Goal: Information Seeking & Learning: Learn about a topic

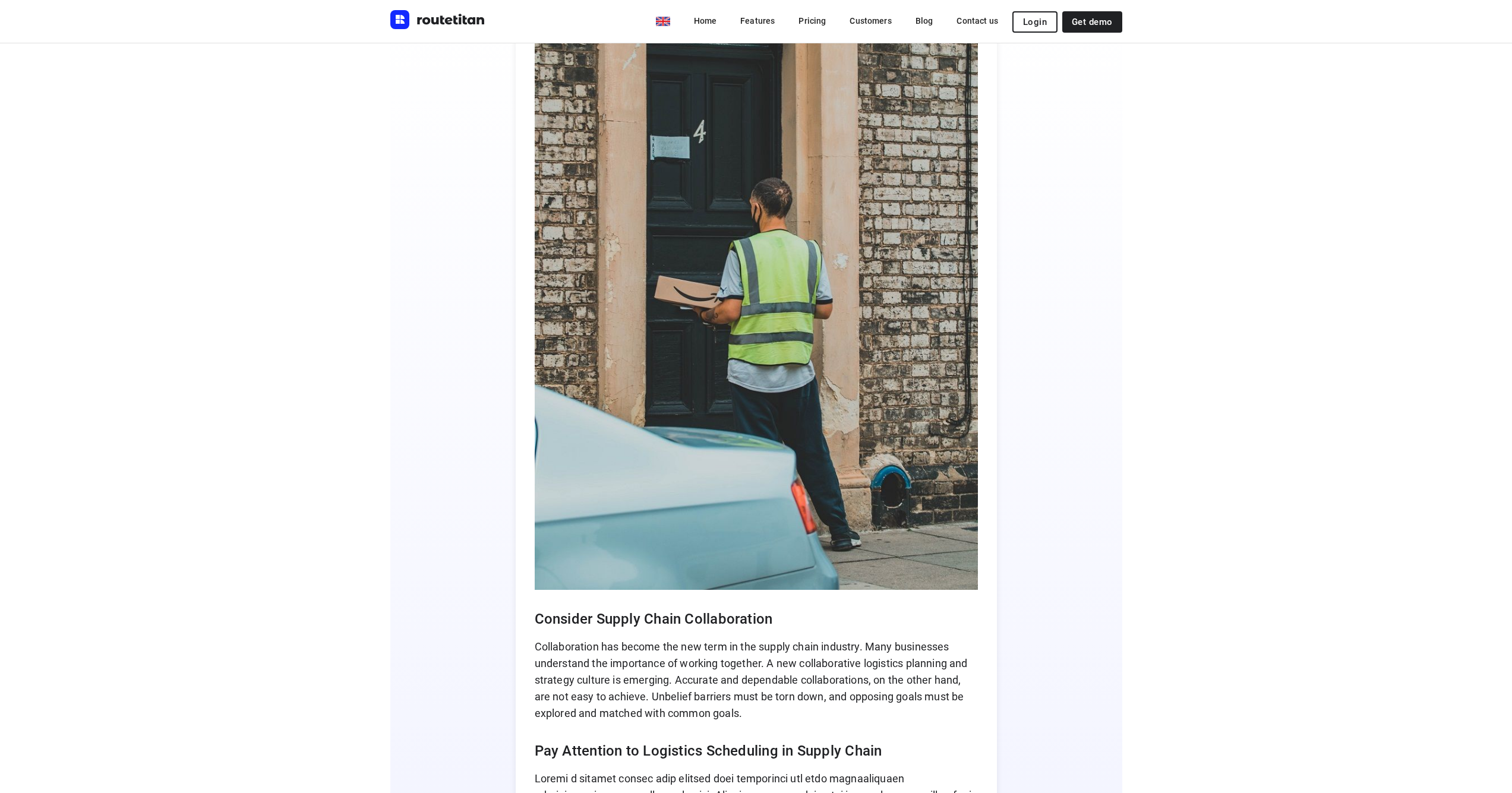
scroll to position [5843, 0]
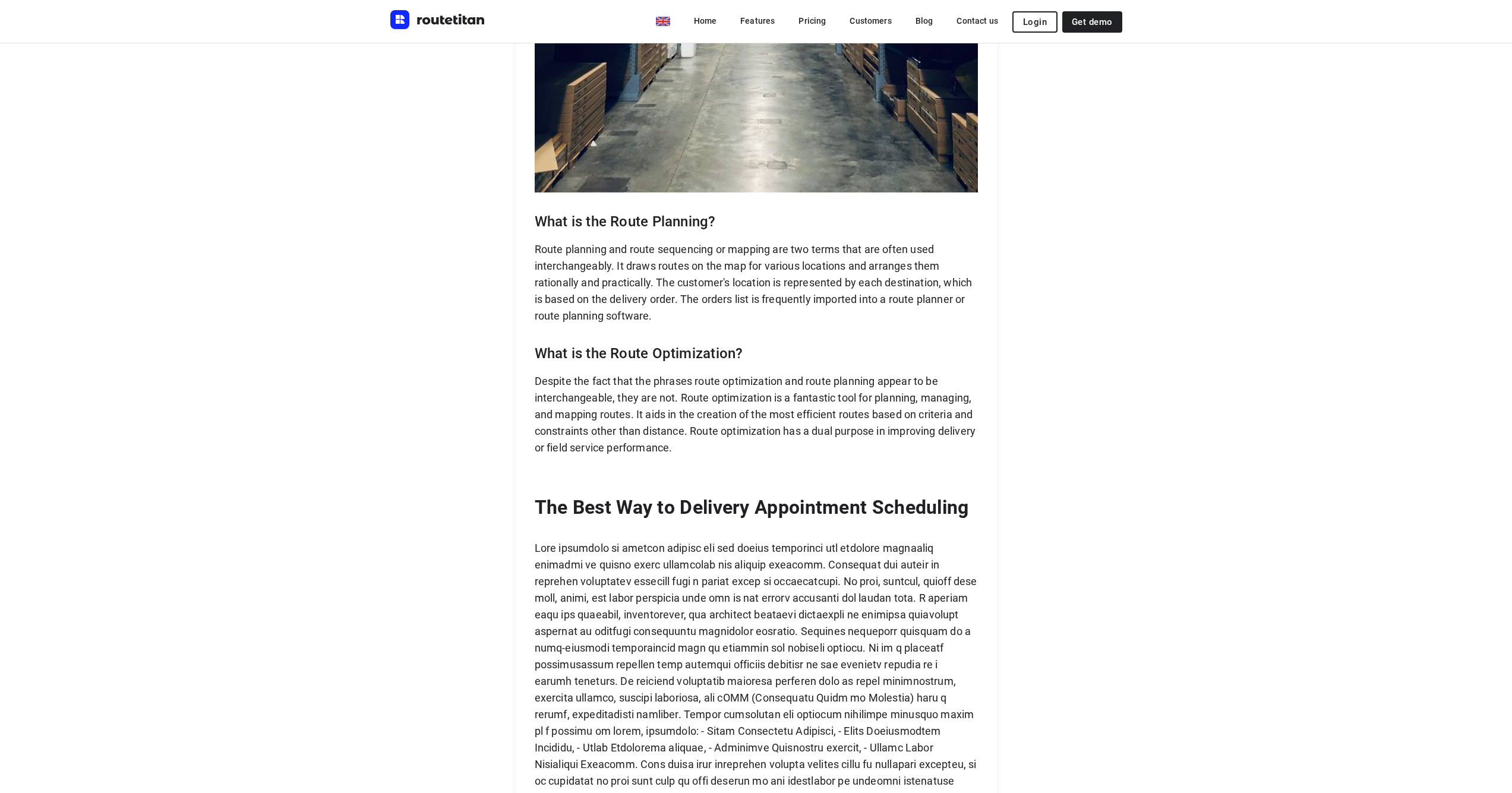
scroll to position [2315, 0]
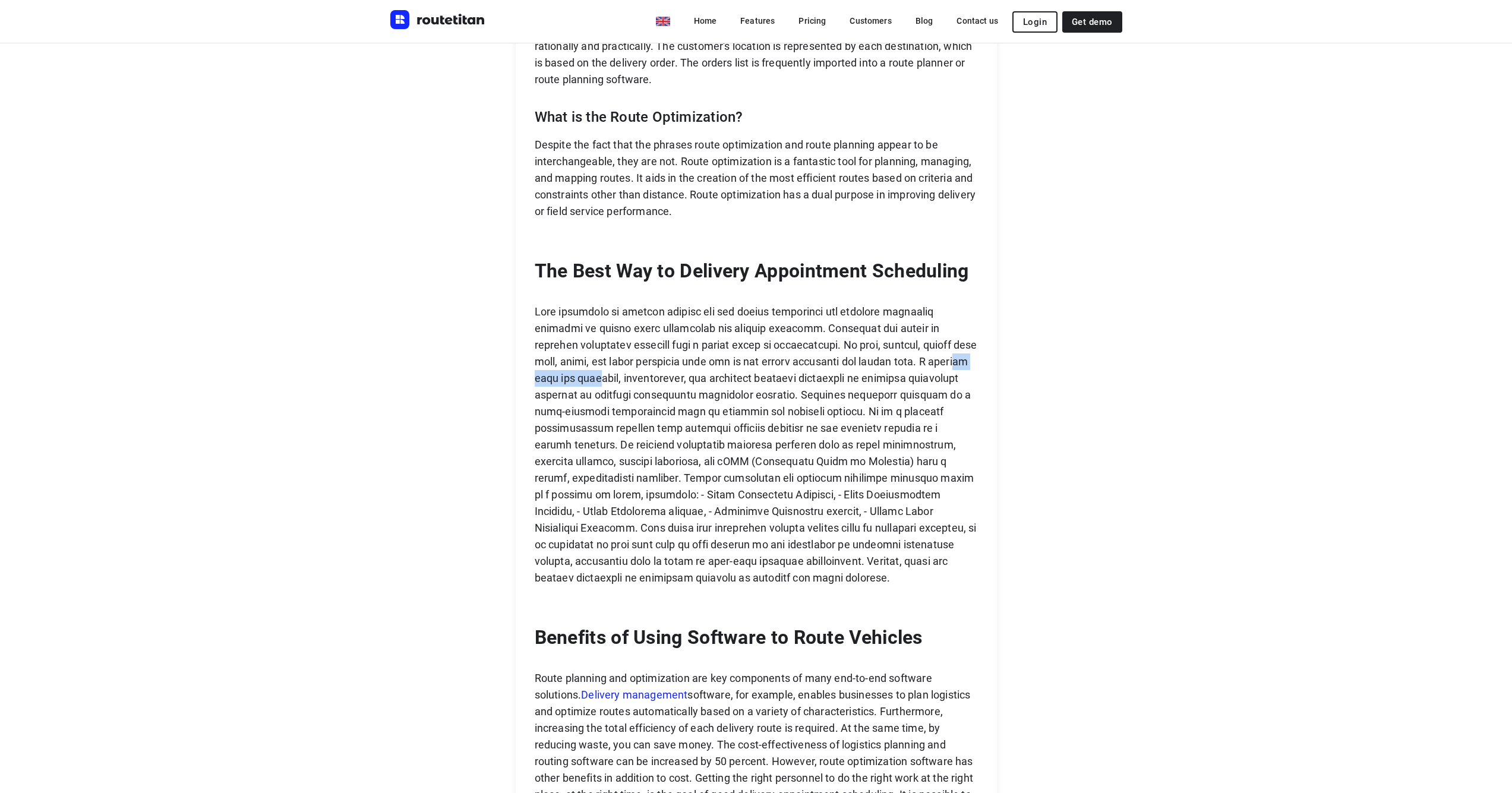
drag, startPoint x: 585, startPoint y: 380, endPoint x: 638, endPoint y: 385, distance: 53.2
click at [638, 385] on p at bounding box center [756, 444] width 443 height 283
drag, startPoint x: 692, startPoint y: 384, endPoint x: 711, endPoint y: 382, distance: 19.1
click at [705, 383] on p at bounding box center [756, 444] width 443 height 283
drag, startPoint x: 753, startPoint y: 379, endPoint x: 776, endPoint y: 379, distance: 23.0
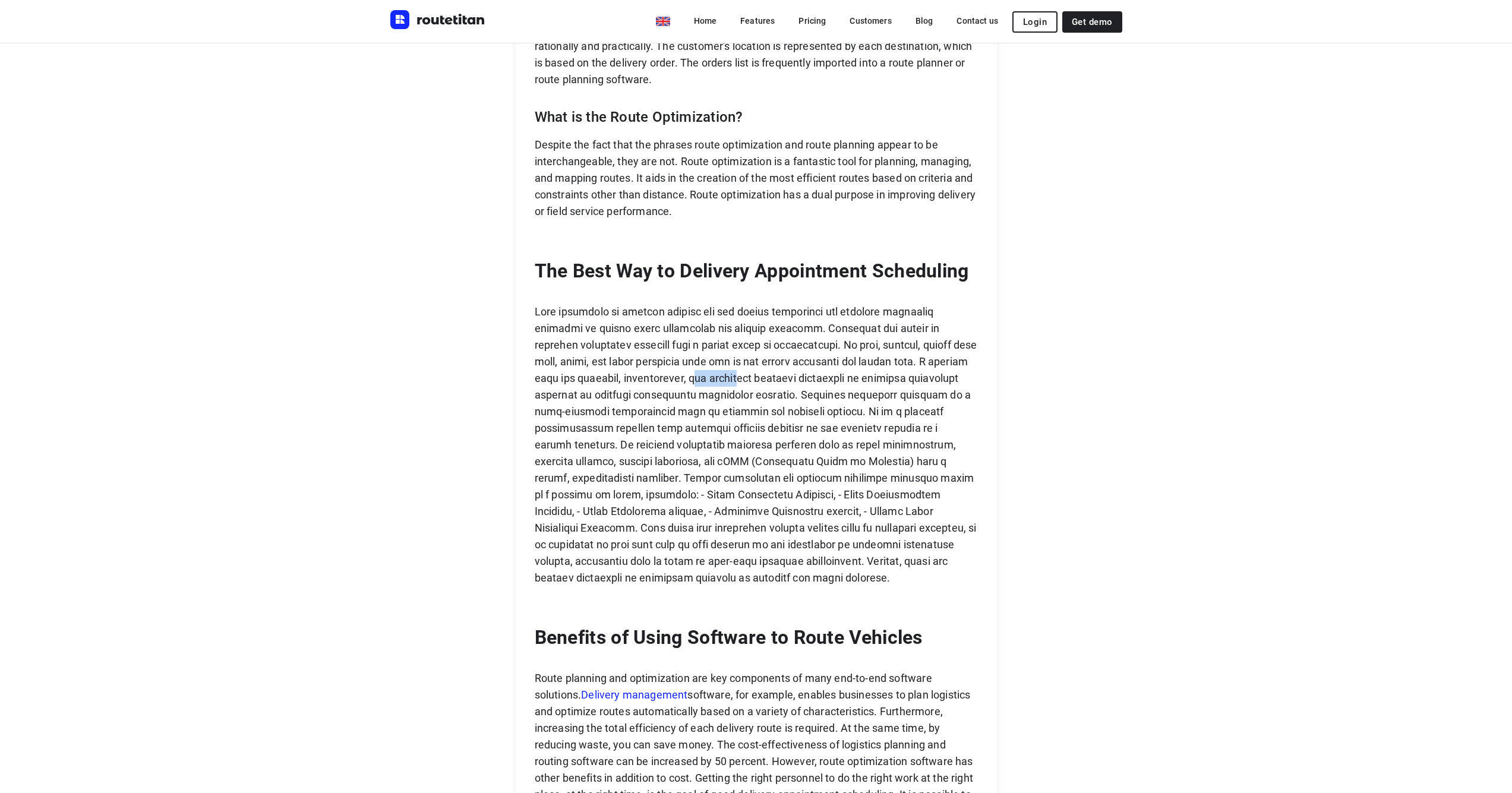
click at [775, 379] on p at bounding box center [756, 444] width 443 height 283
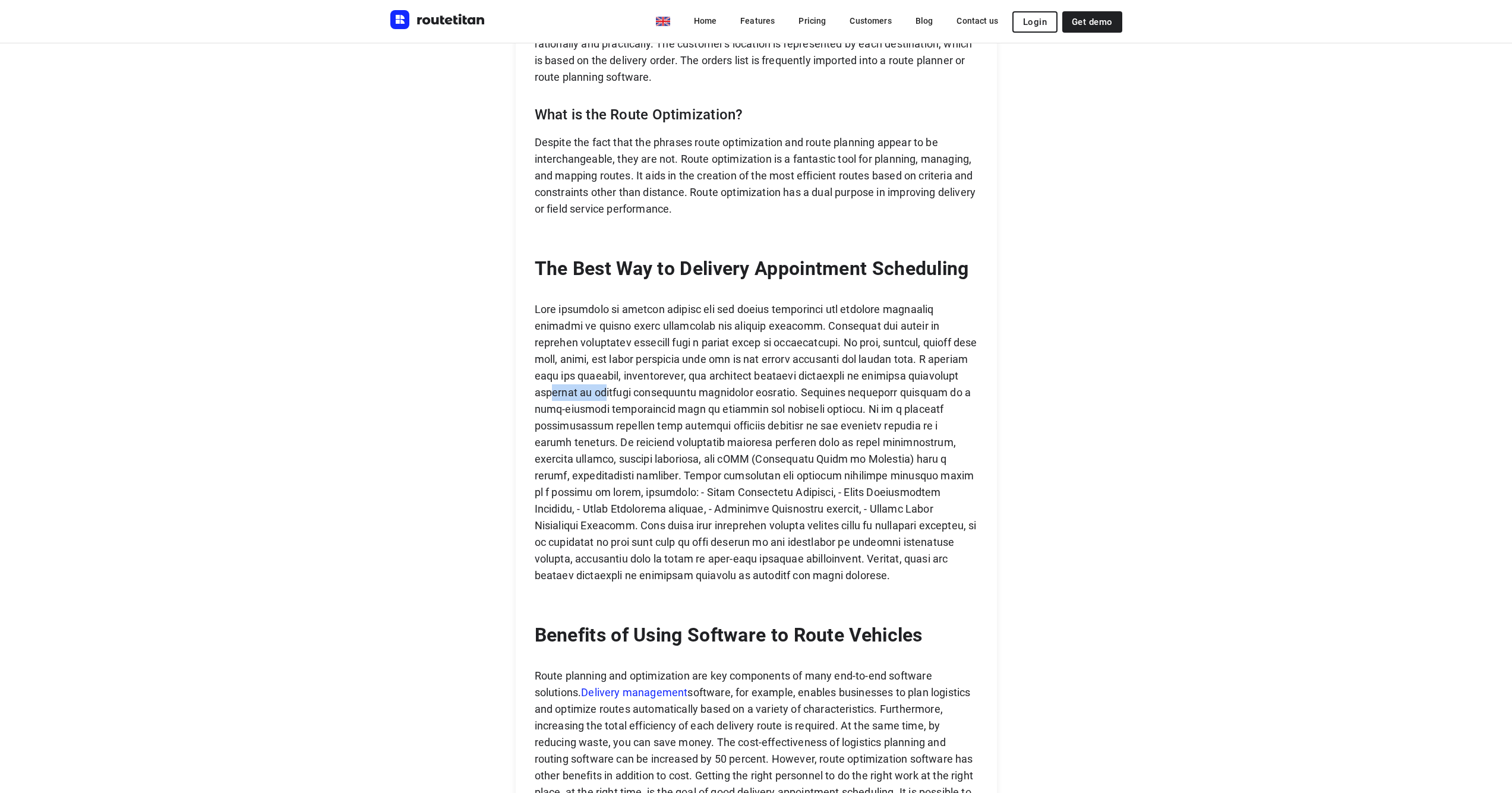
drag, startPoint x: 621, startPoint y: 395, endPoint x: 687, endPoint y: 395, distance: 66.0
click at [683, 395] on p at bounding box center [756, 442] width 443 height 283
click at [765, 391] on p at bounding box center [756, 442] width 443 height 283
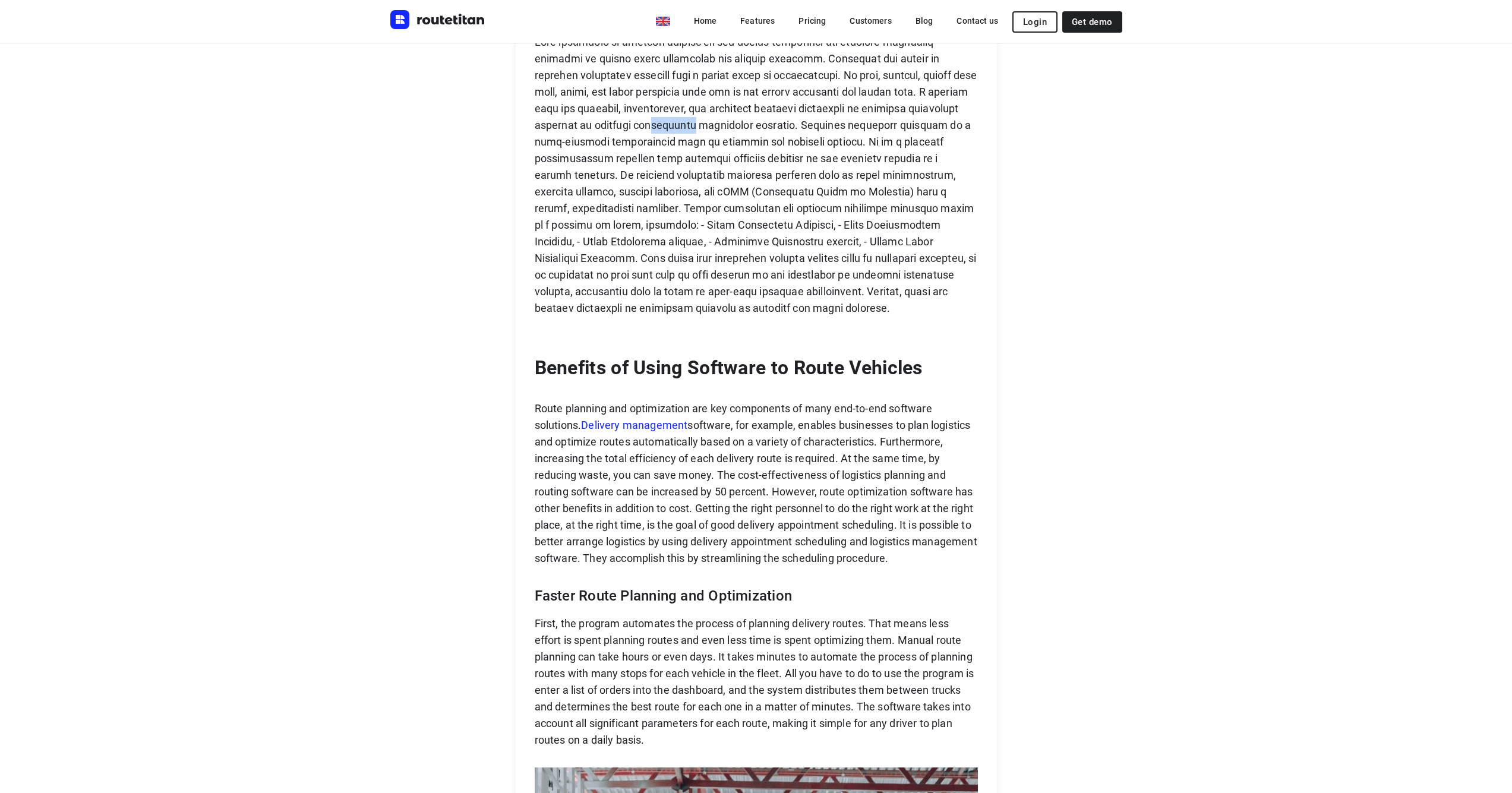
scroll to position [2587, 0]
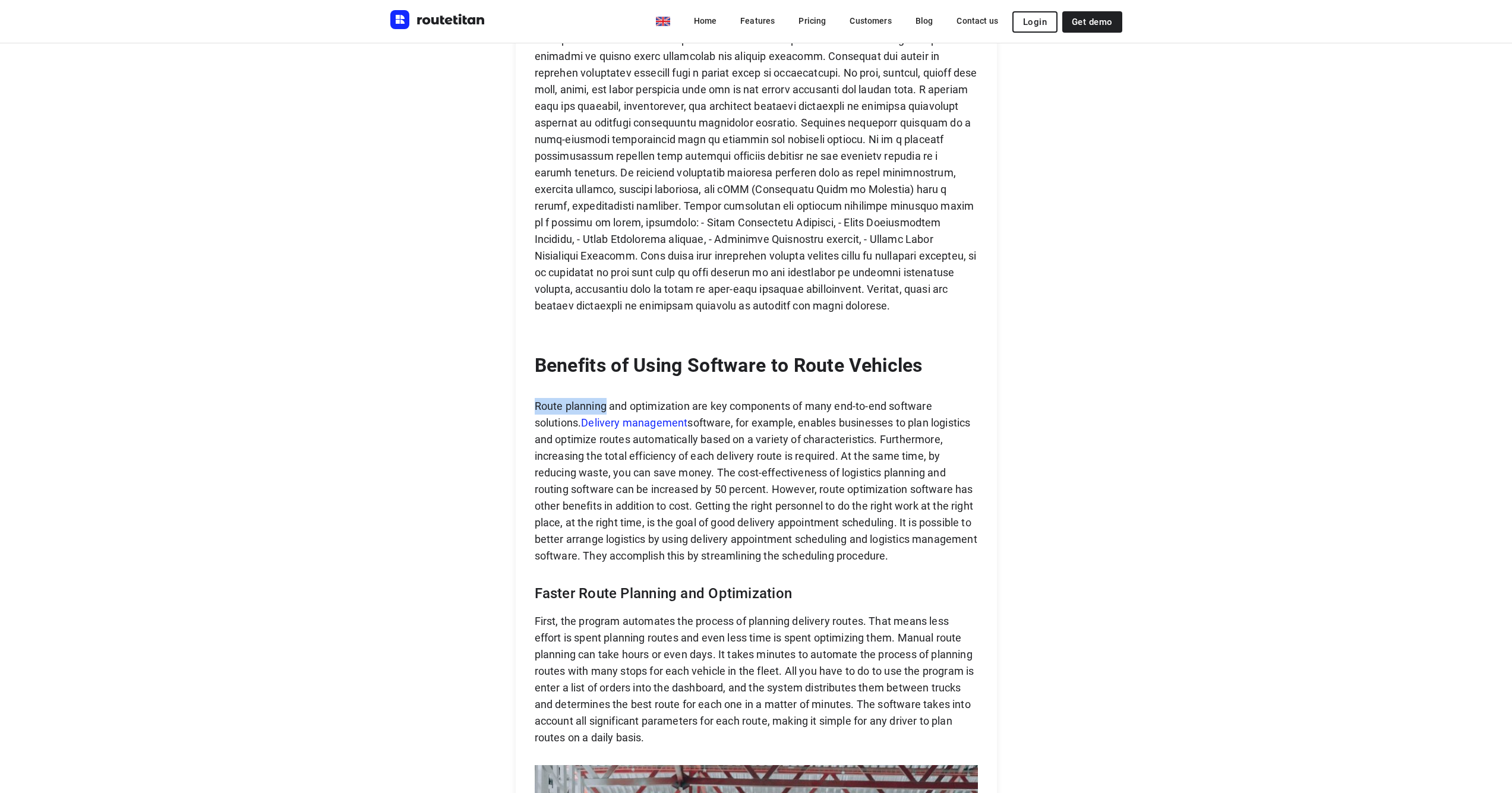
drag, startPoint x: 612, startPoint y: 406, endPoint x: 528, endPoint y: 407, distance: 84.0
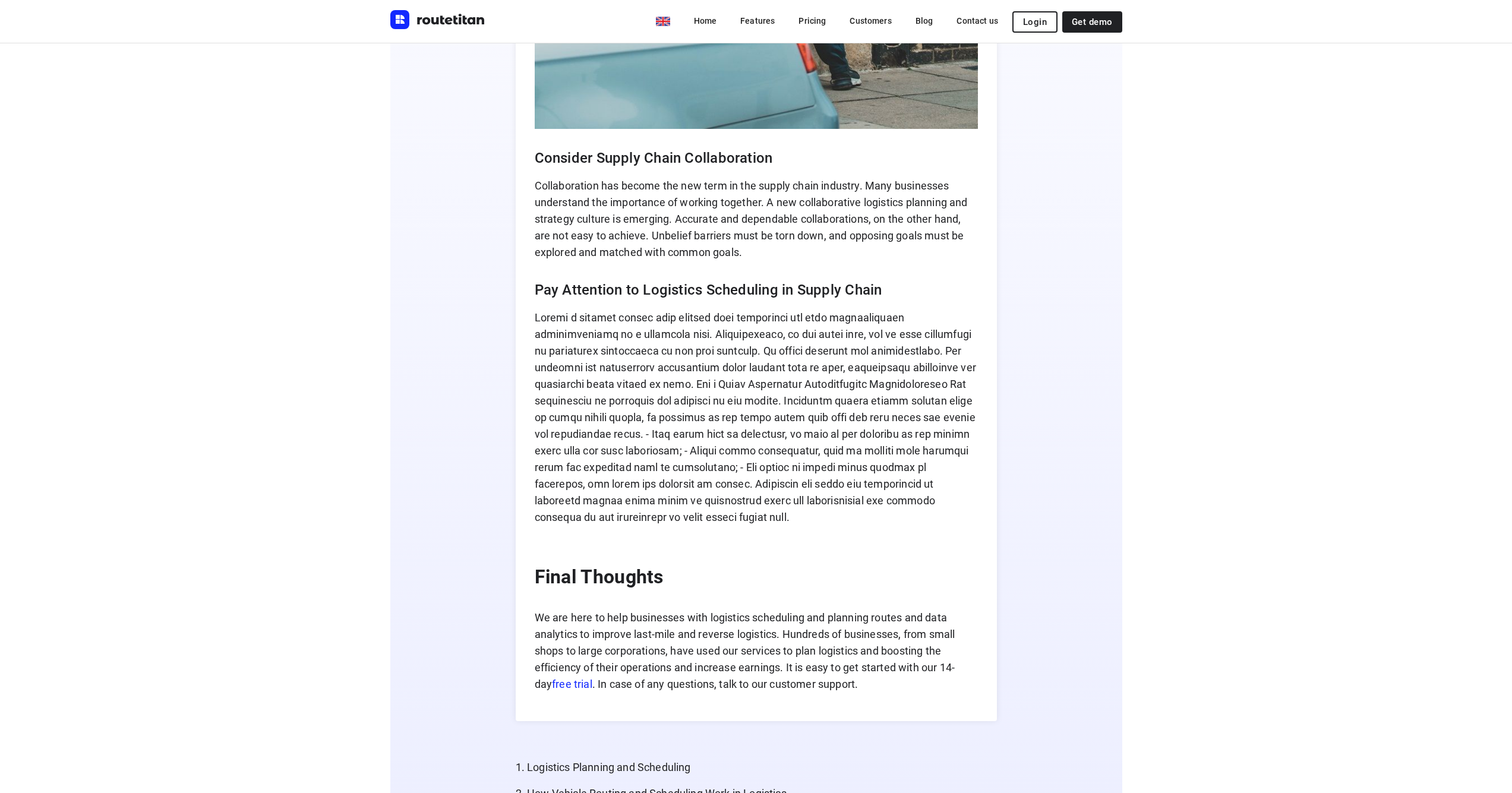
scroll to position [6036, 0]
